Goal: Book appointment/travel/reservation

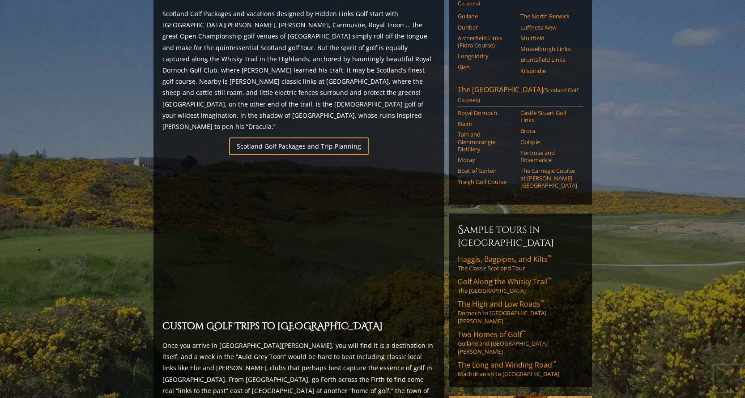
scroll to position [403, 0]
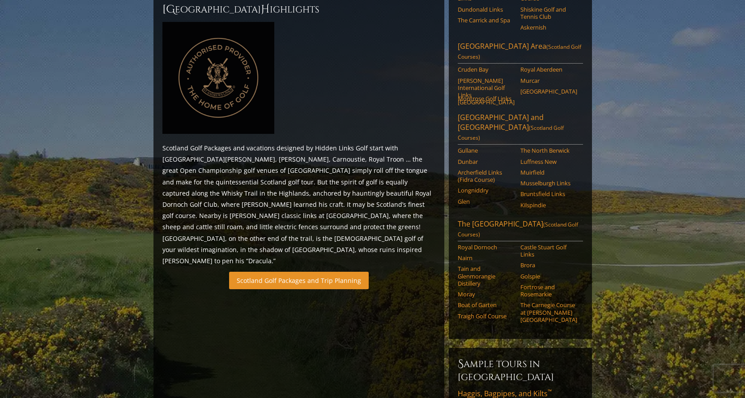
click at [299, 272] on link "Scotland Golf Packages and Trip Planning" at bounding box center [299, 280] width 140 height 17
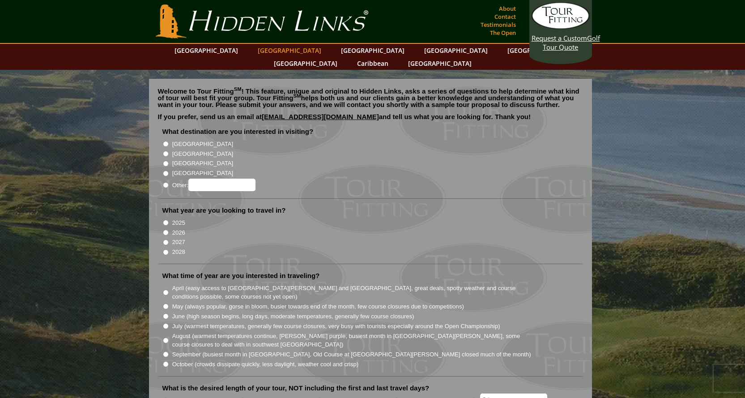
click at [274, 51] on link "[GEOGRAPHIC_DATA]" at bounding box center [289, 50] width 72 height 13
